Goal: Transaction & Acquisition: Book appointment/travel/reservation

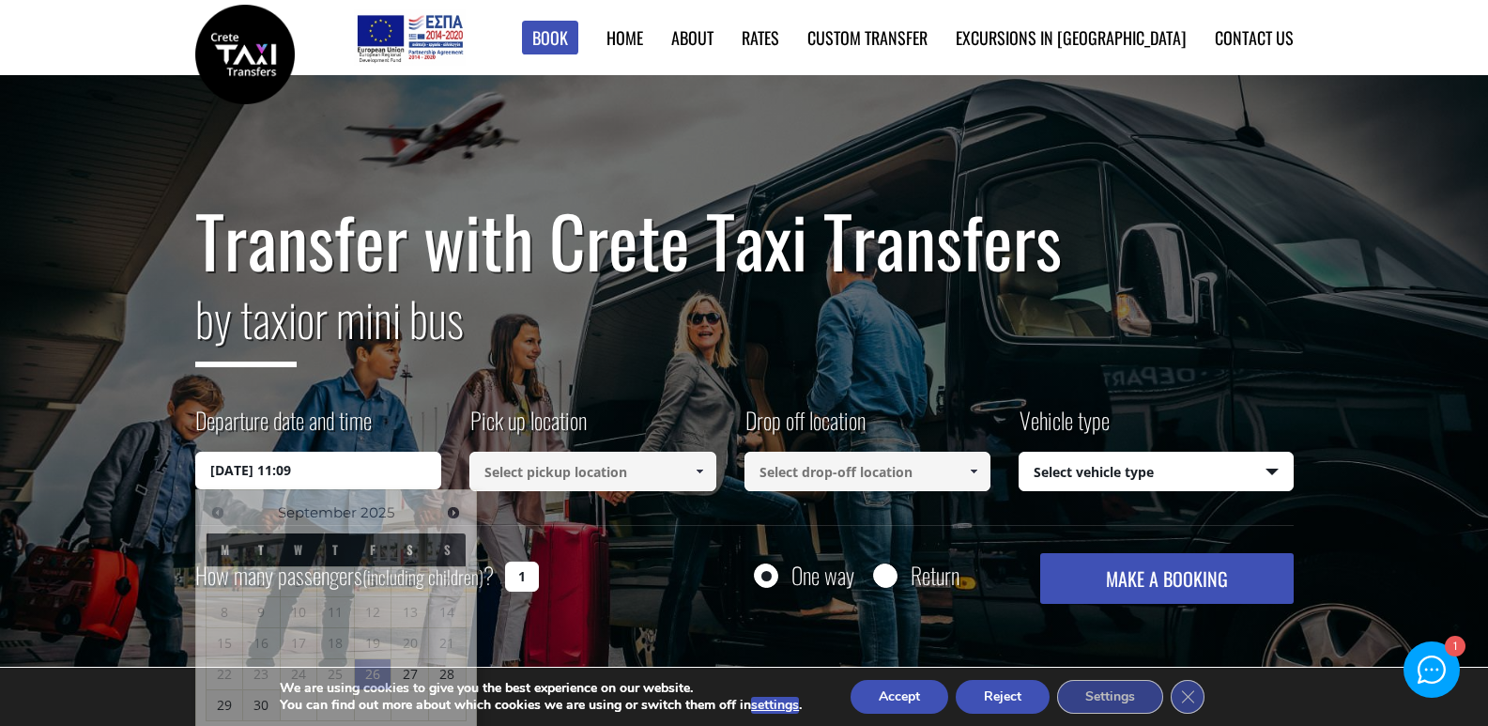
click at [343, 474] on input "[DATE] 11:09" at bounding box center [318, 471] width 247 height 38
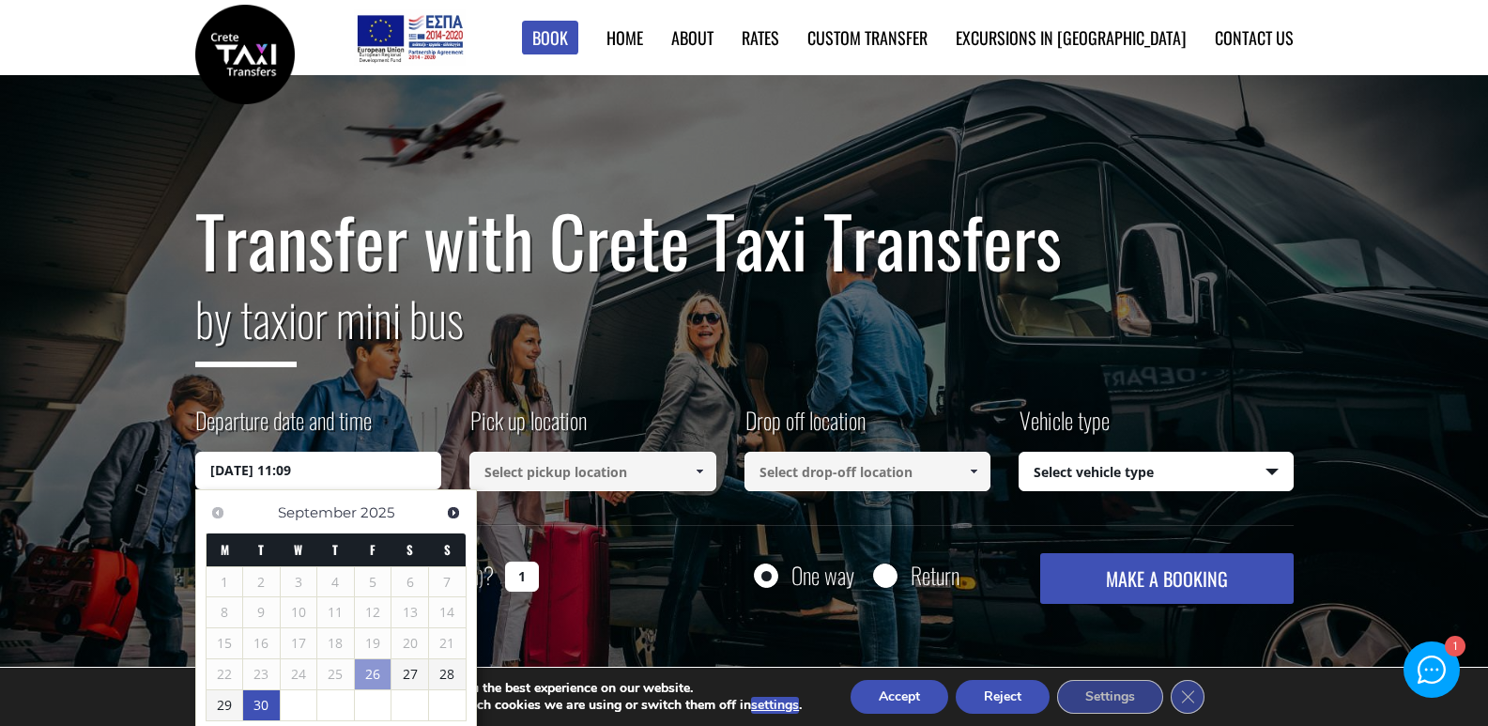
click at [273, 709] on link "30" at bounding box center [261, 705] width 37 height 30
type input "[DATE] 00:00"
click at [497, 487] on input at bounding box center [592, 471] width 247 height 39
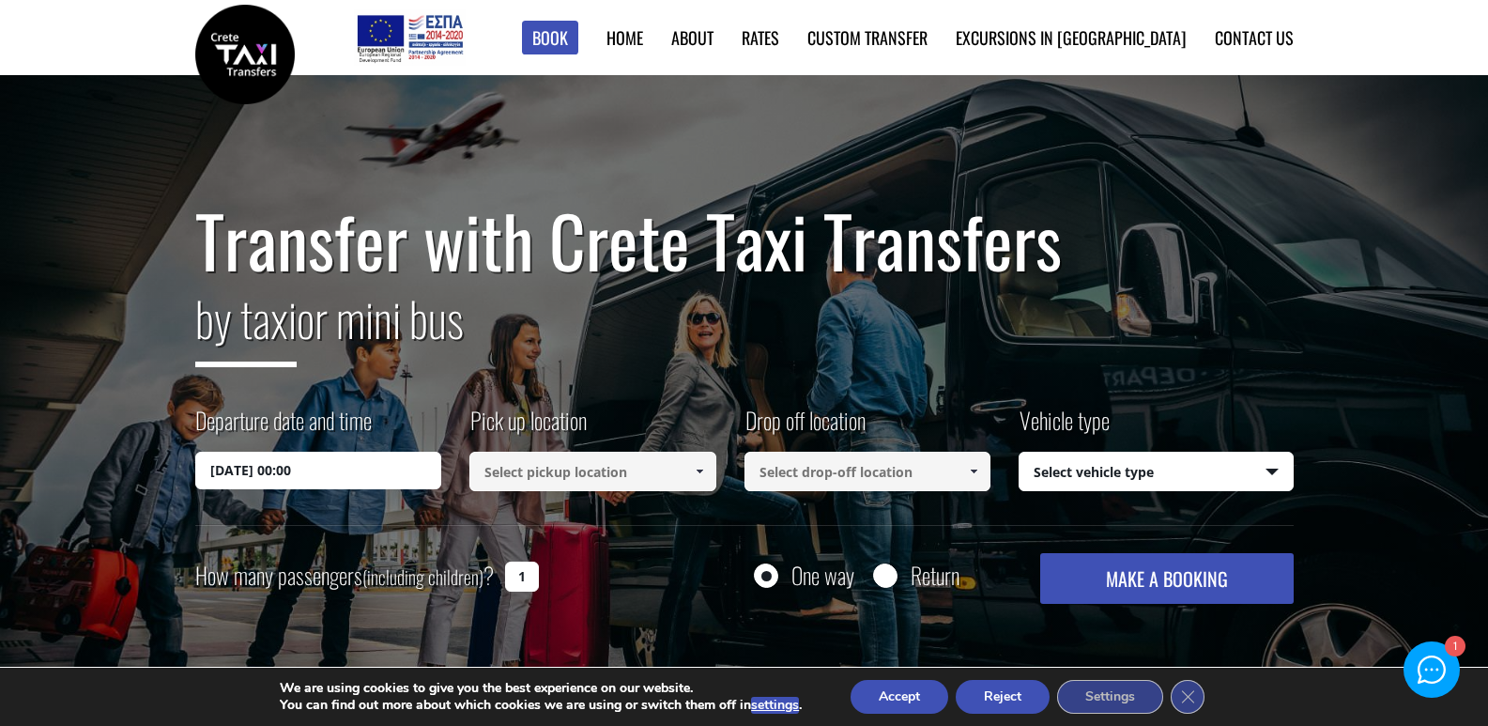
click at [629, 480] on input at bounding box center [592, 471] width 247 height 39
click at [705, 471] on span at bounding box center [699, 471] width 15 height 15
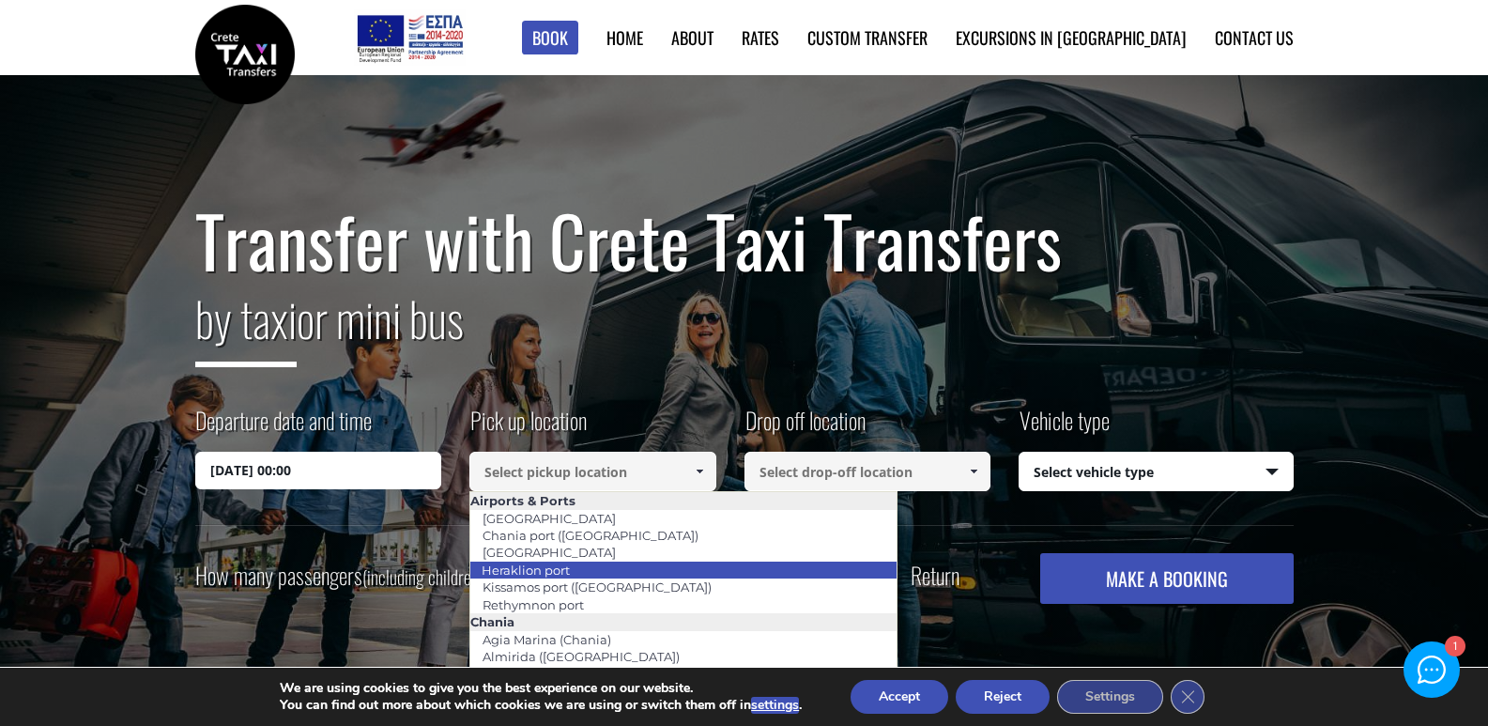
click at [568, 571] on link "Heraklion port" at bounding box center [525, 570] width 113 height 26
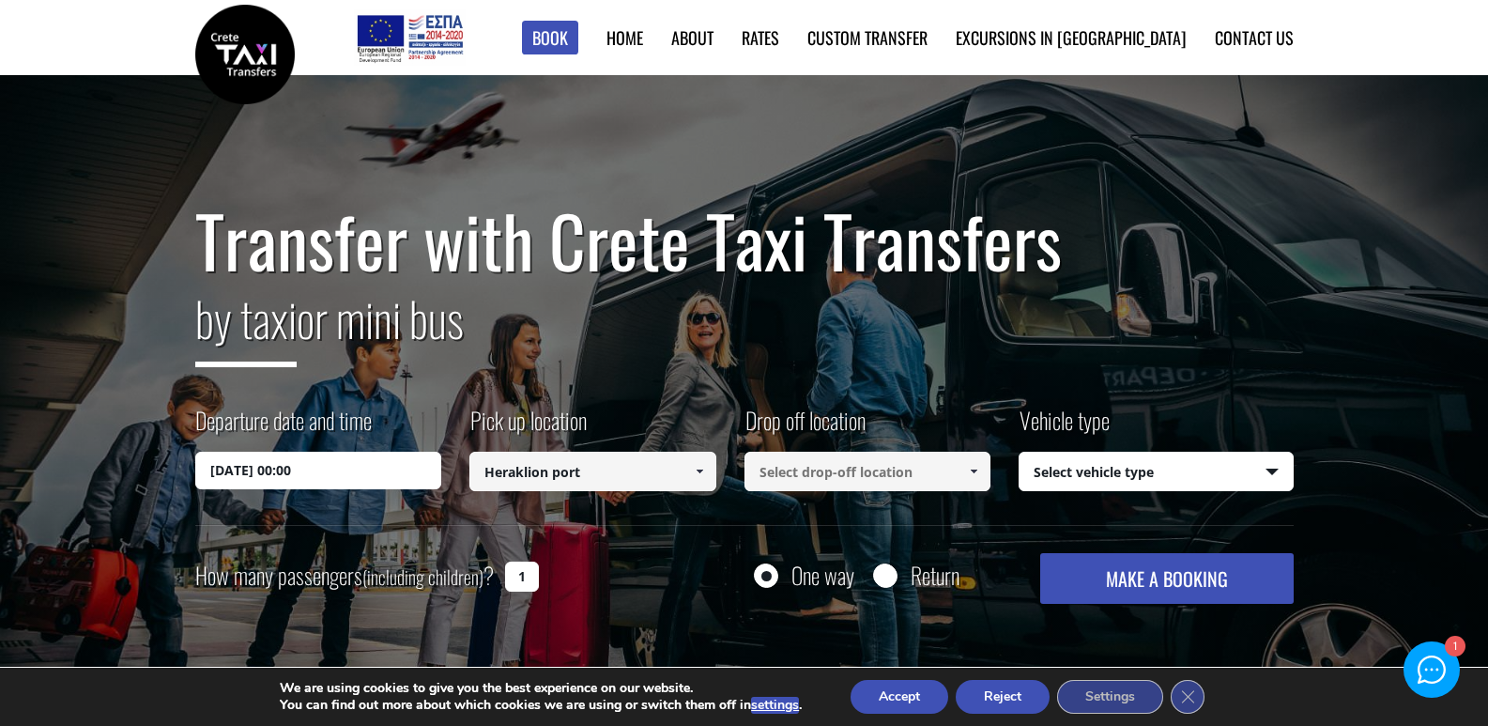
click at [830, 477] on input at bounding box center [867, 471] width 247 height 39
click at [974, 468] on span at bounding box center [973, 471] width 15 height 15
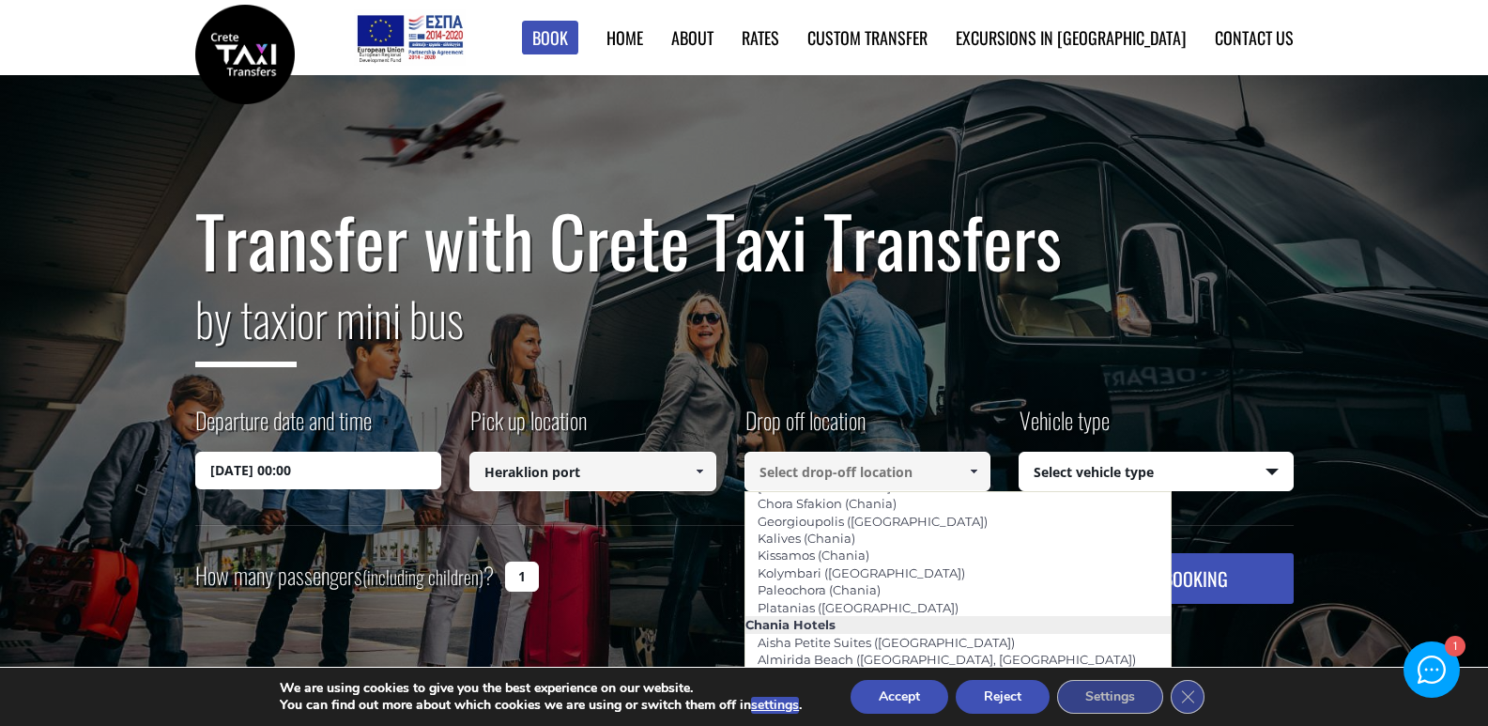
scroll to position [282, 0]
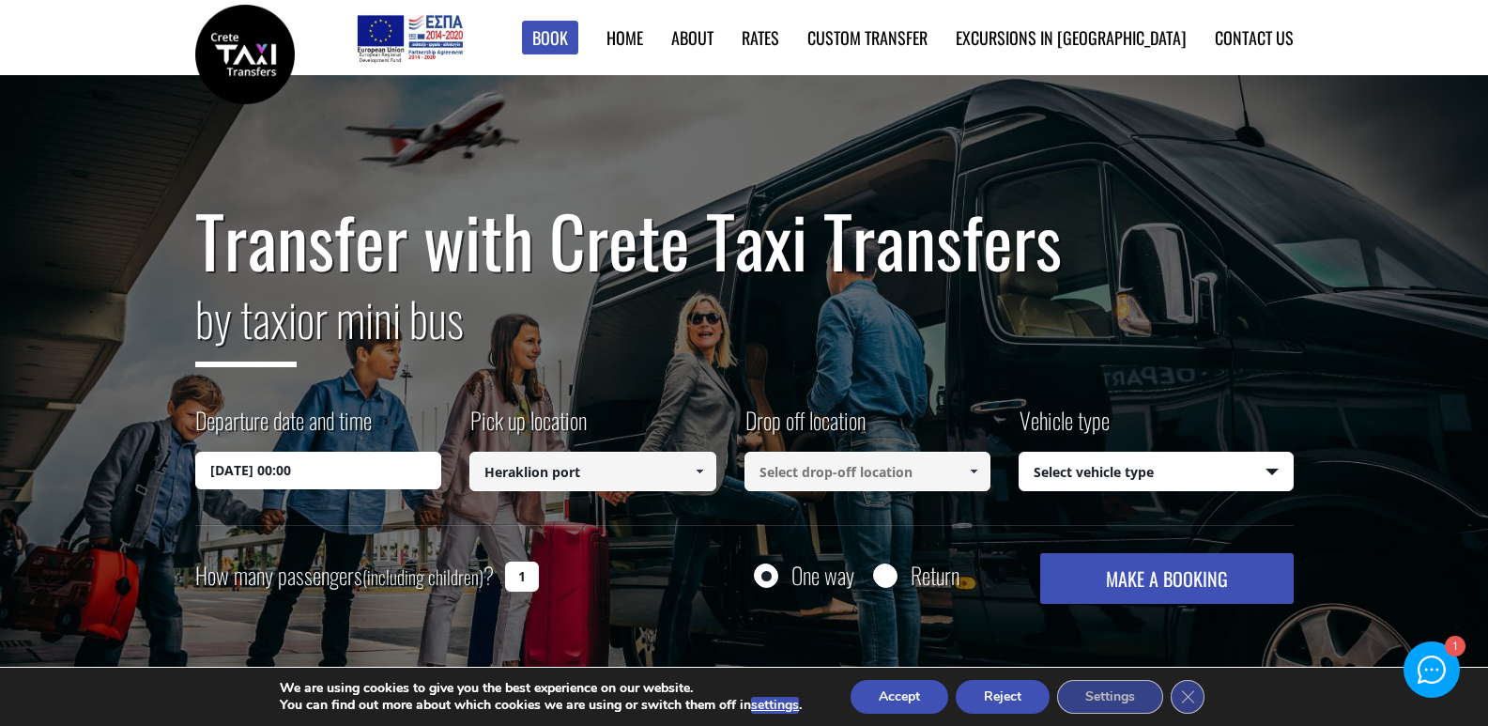
click at [581, 477] on input "Heraklion port" at bounding box center [592, 471] width 247 height 39
click at [698, 478] on span at bounding box center [699, 471] width 15 height 15
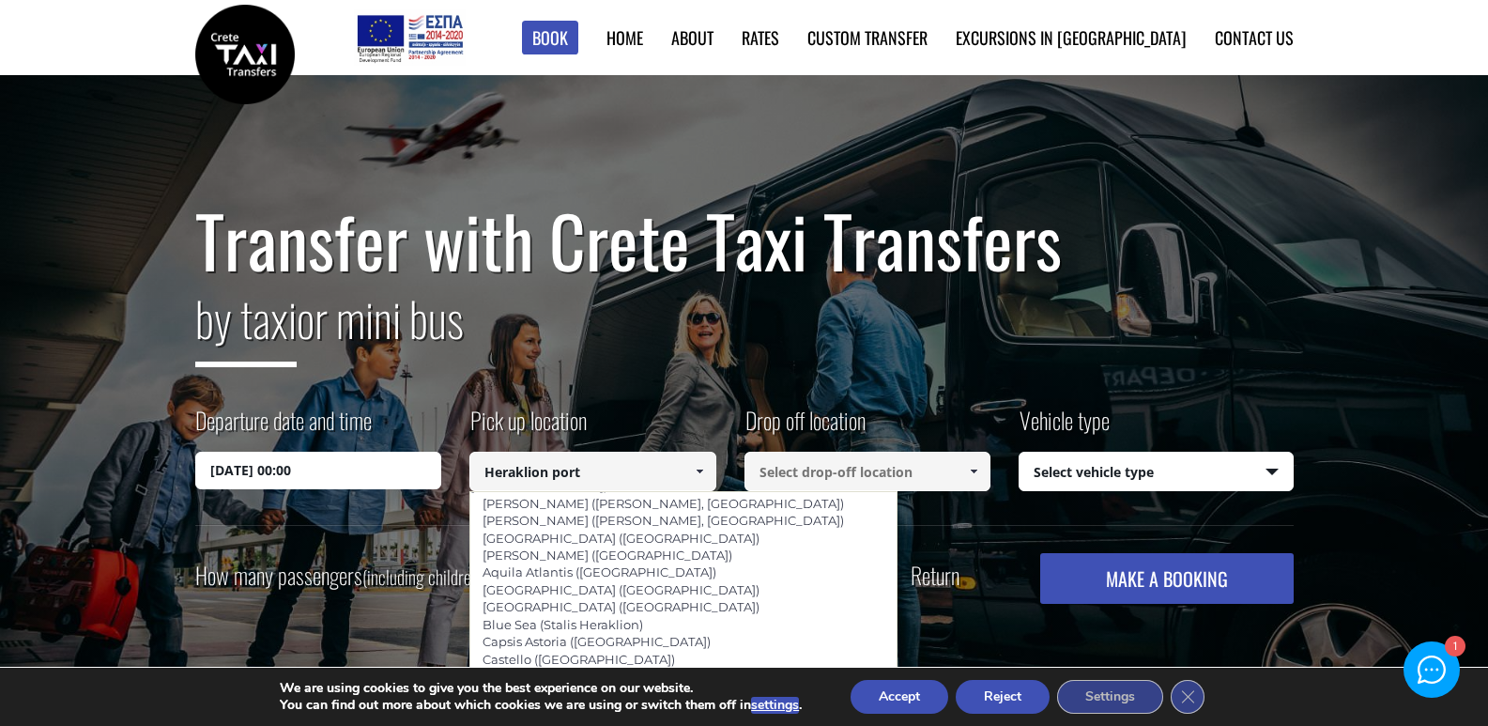
scroll to position [1784, 0]
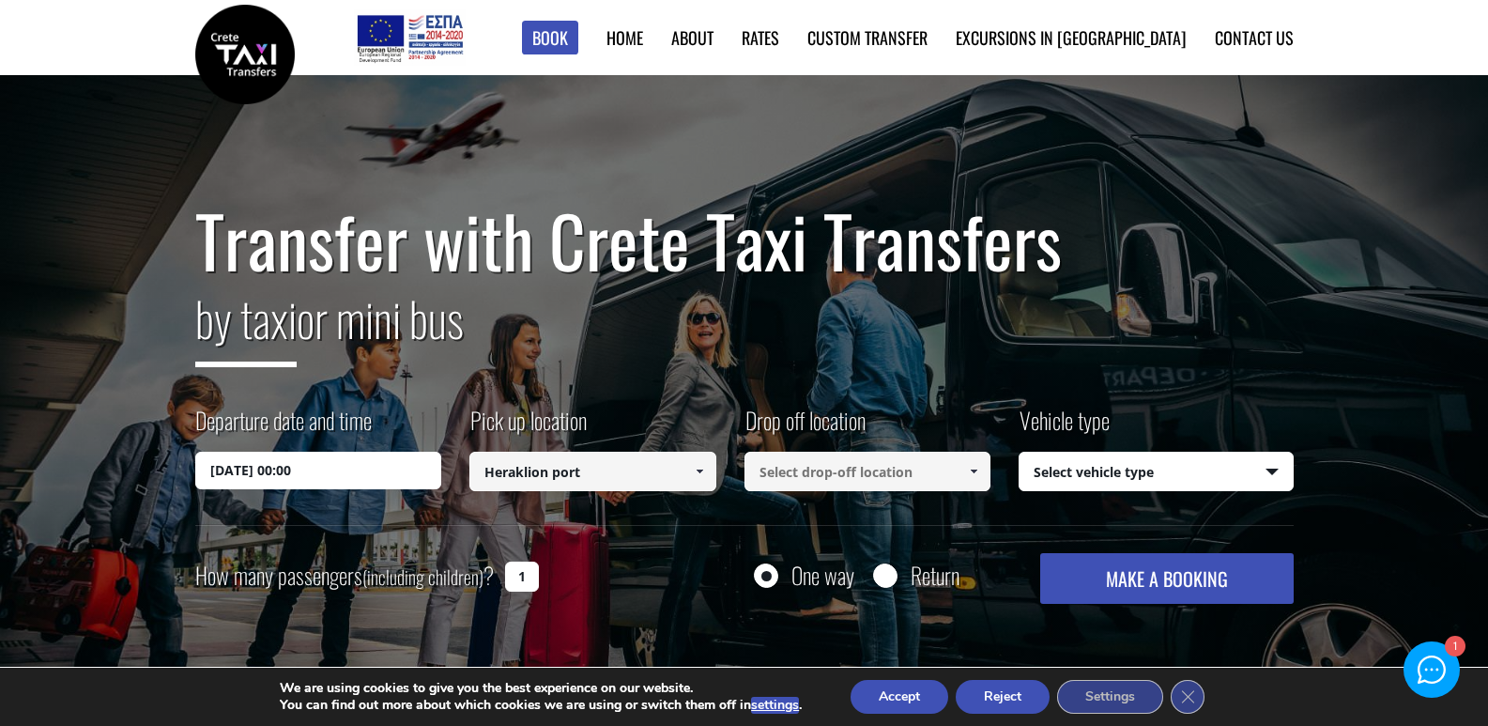
click at [876, 474] on input at bounding box center [867, 471] width 247 height 39
click at [1285, 474] on select "Select vehicle type Taxi (4 passengers) Mercedes E Class Mini Van (7 passengers…" at bounding box center [1155, 471] width 273 height 39
click at [696, 471] on span at bounding box center [699, 471] width 15 height 15
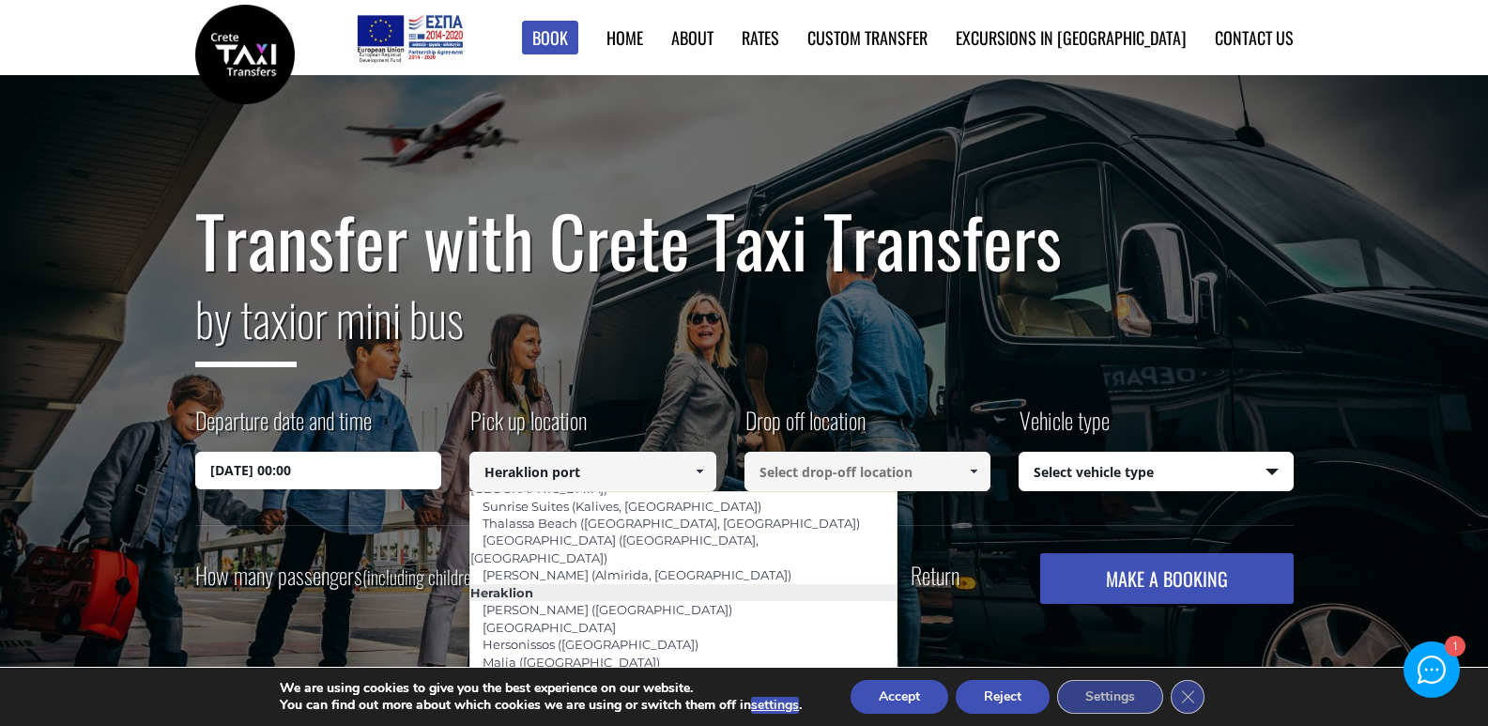
scroll to position [1408, 0]
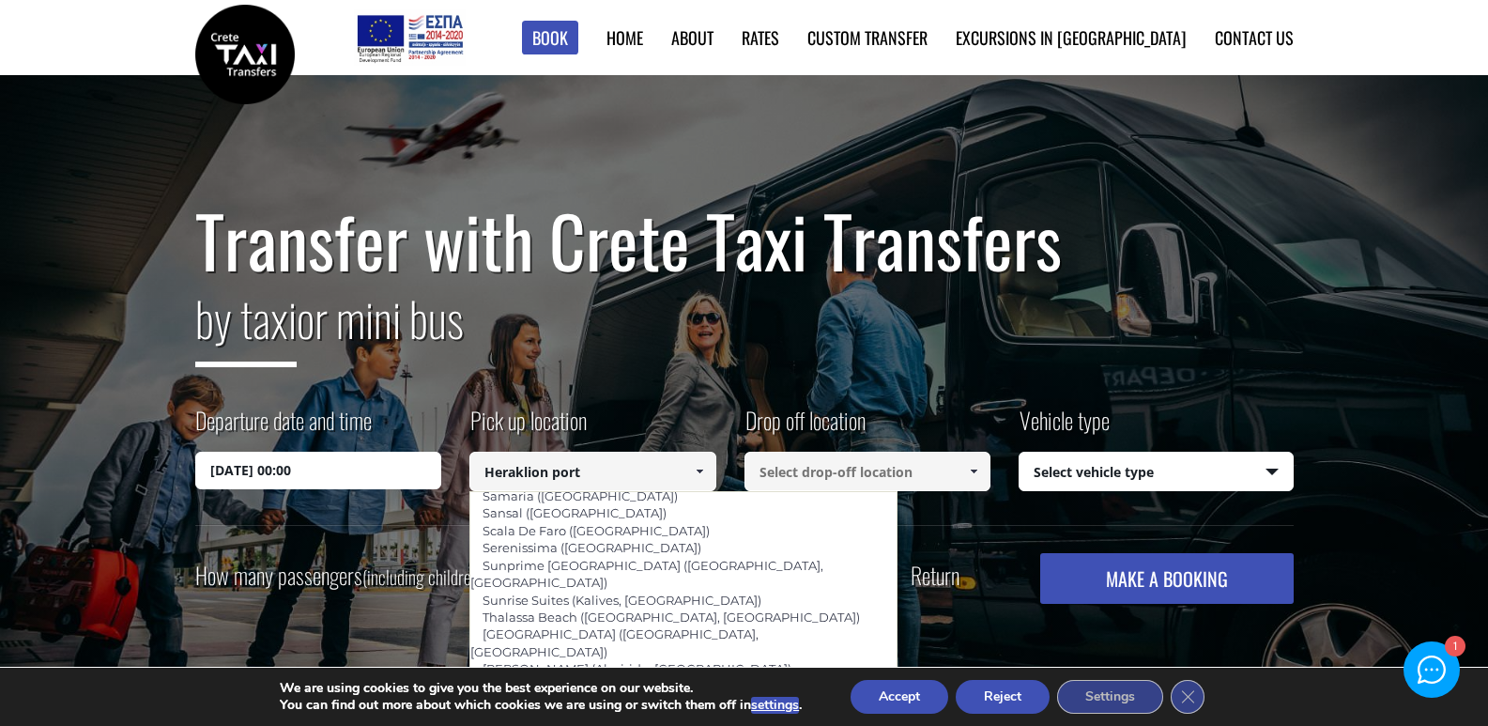
type input "[GEOGRAPHIC_DATA] ([GEOGRAPHIC_DATA], [GEOGRAPHIC_DATA])"
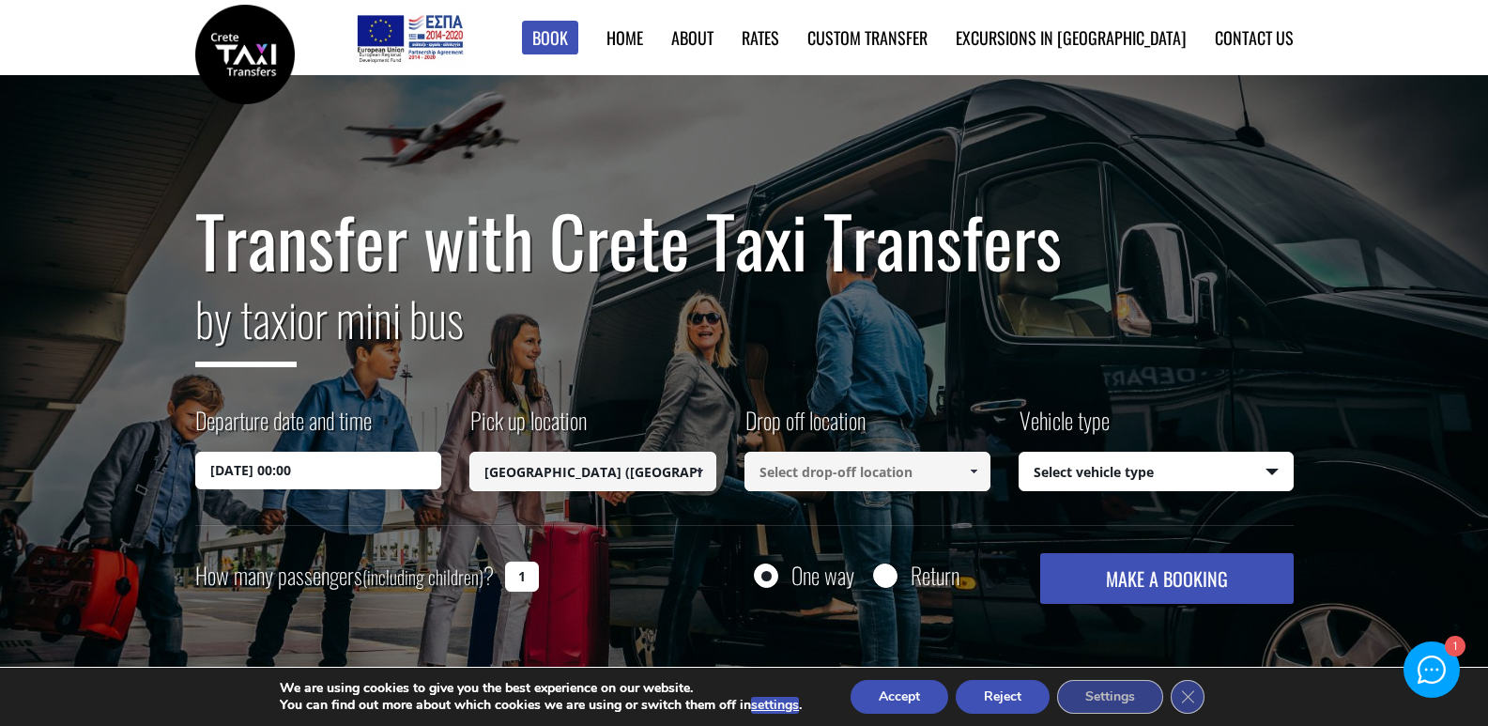
click at [909, 476] on input at bounding box center [867, 471] width 247 height 39
click at [974, 469] on span at bounding box center [973, 471] width 15 height 15
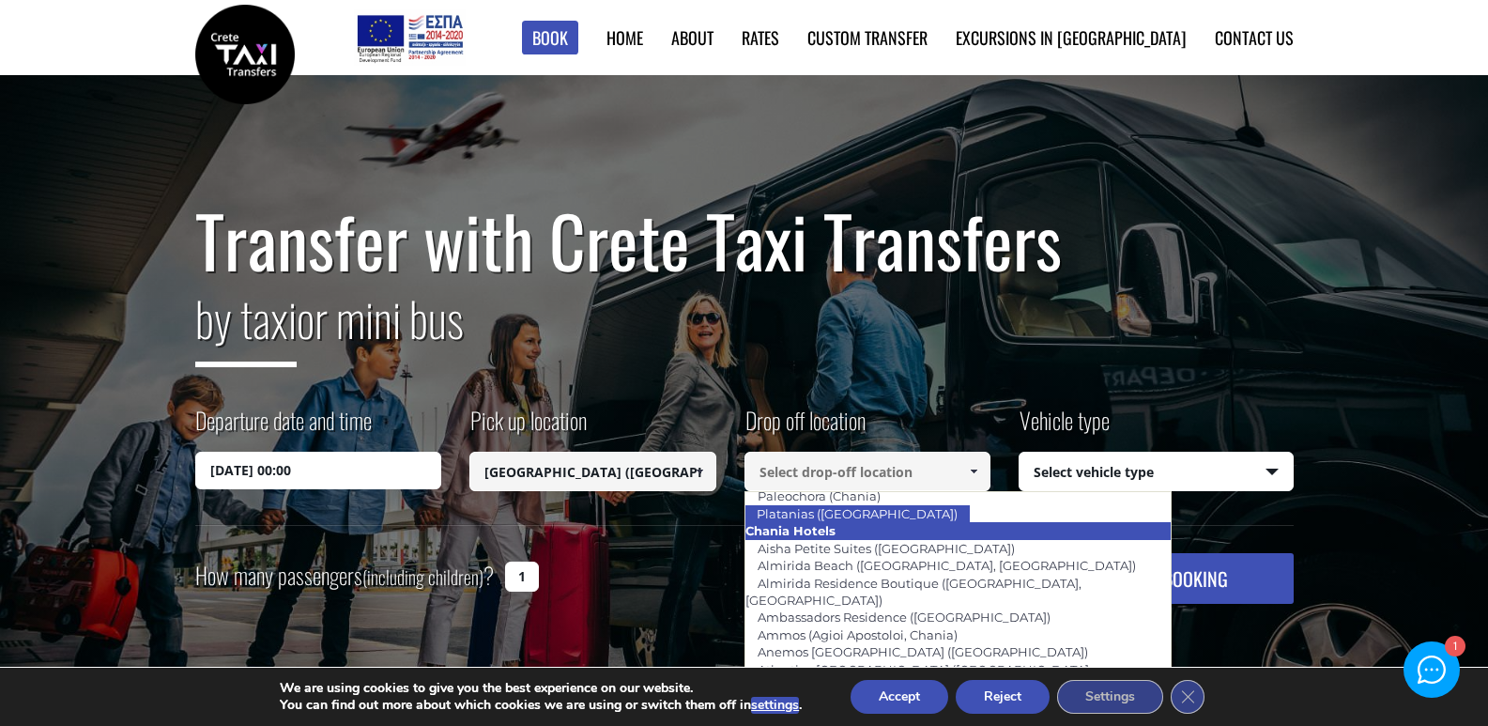
scroll to position [277, 0]
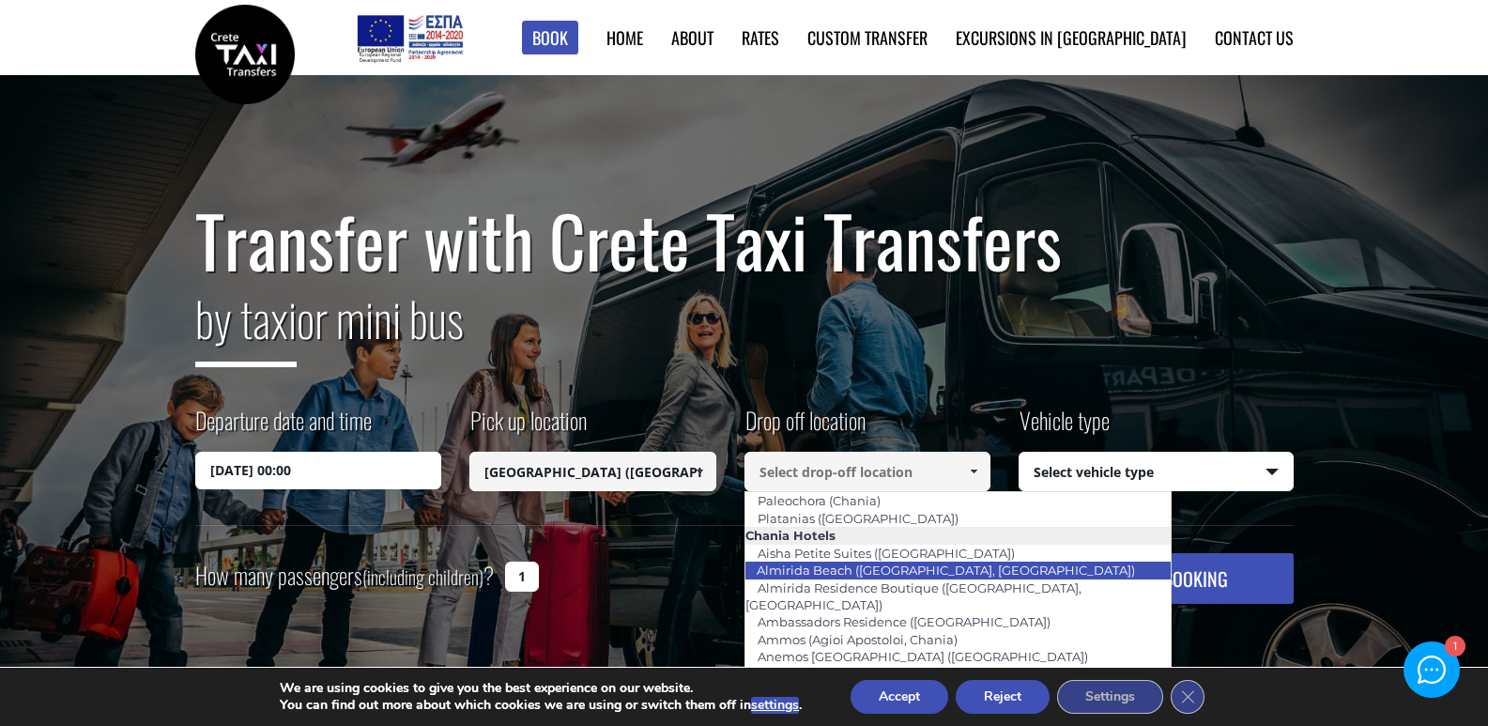
click at [872, 562] on link "Almirida Beach ([GEOGRAPHIC_DATA], [GEOGRAPHIC_DATA])" at bounding box center [945, 570] width 403 height 26
type input "Almirida Beach ([GEOGRAPHIC_DATA], [GEOGRAPHIC_DATA])"
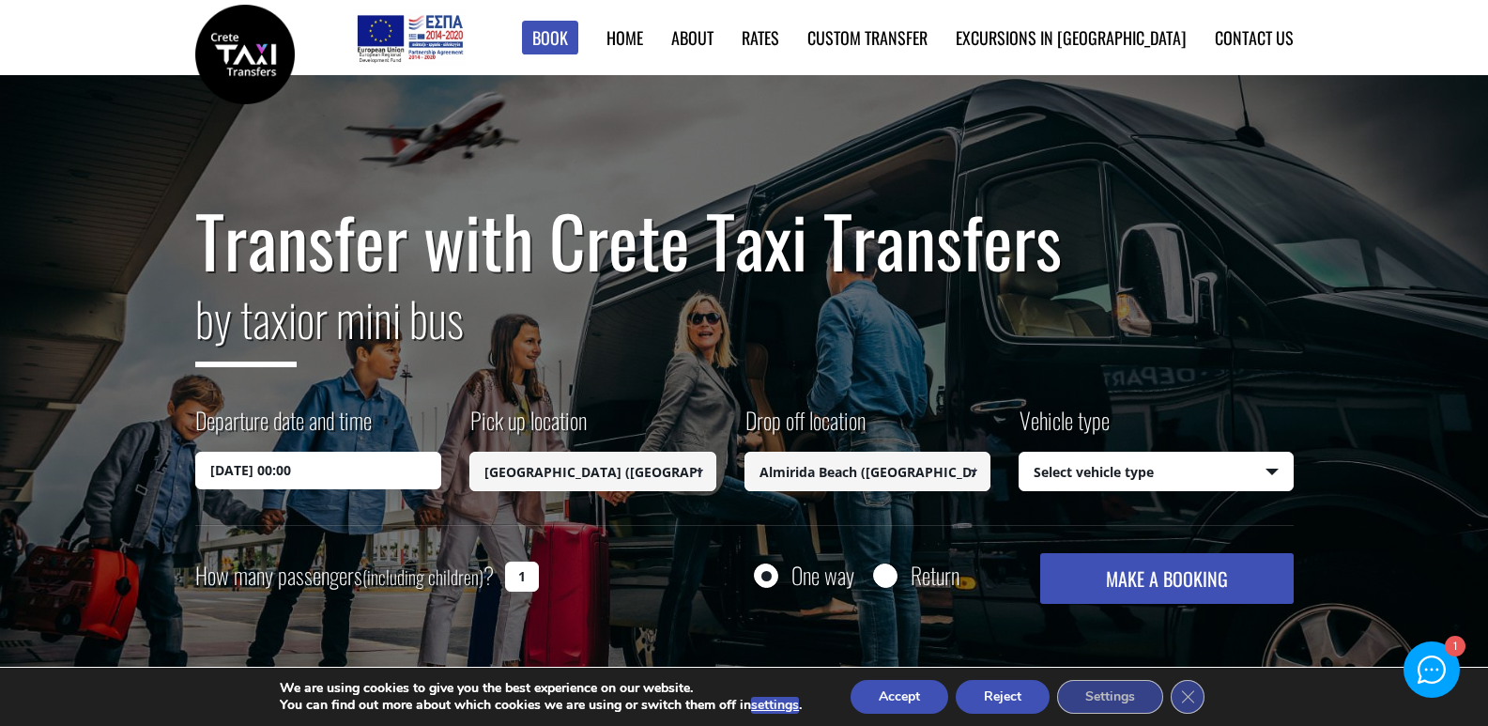
click at [1259, 468] on select "Select vehicle type Taxi (4 passengers) Mercedes E Class Mini Van (7 passengers…" at bounding box center [1155, 471] width 273 height 39
select select "540"
click at [1019, 452] on select "Select vehicle type Taxi (4 passengers) Mercedes E Class Mini Van (7 passengers…" at bounding box center [1155, 471] width 273 height 39
click at [1099, 584] on button "MAKE A BOOKING" at bounding box center [1166, 578] width 253 height 51
